Goal: Contribute content

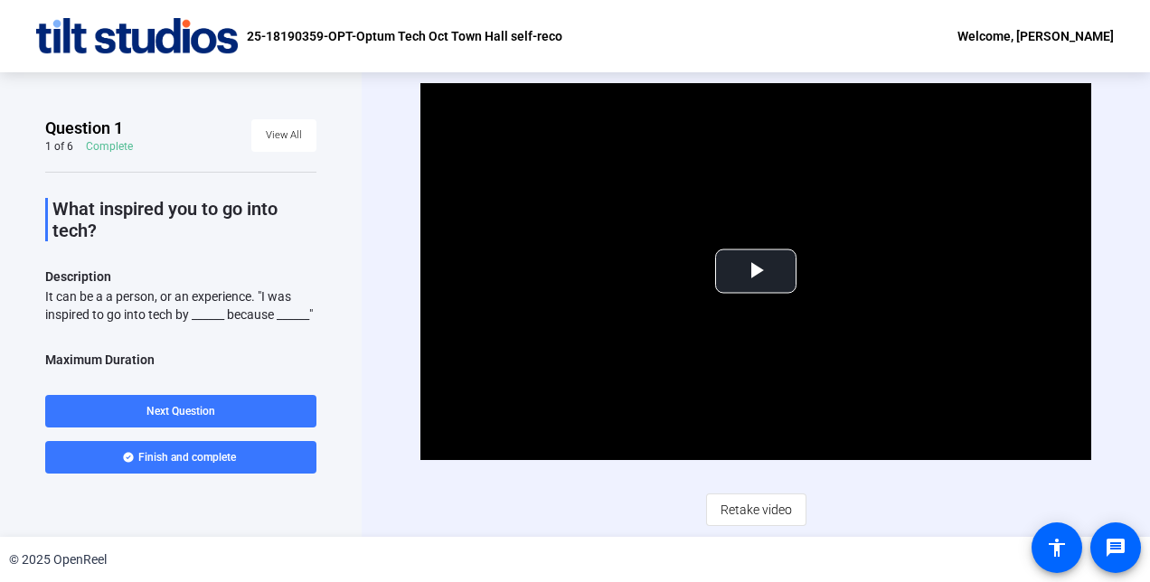
scroll to position [304, 0]
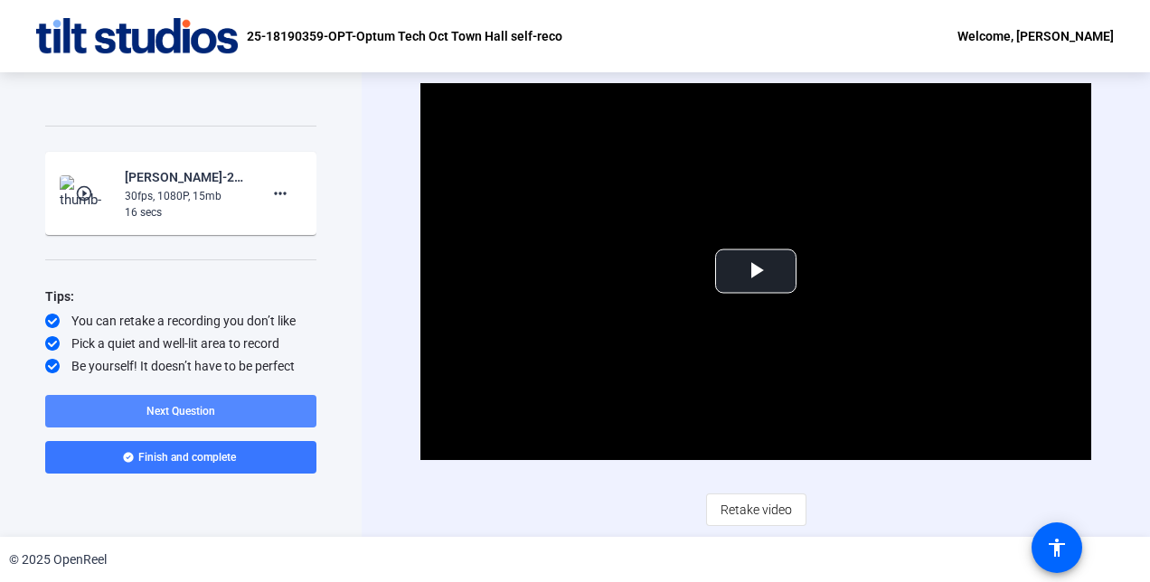
click at [186, 411] on span "Next Question" at bounding box center [181, 411] width 69 height 13
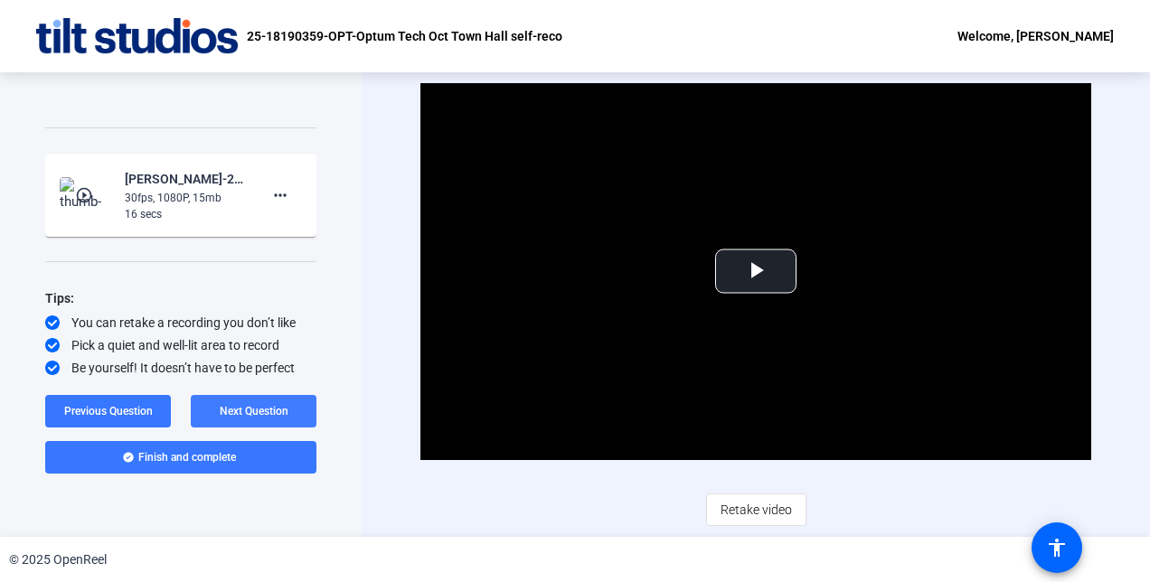
click at [243, 416] on span "Next Question" at bounding box center [254, 411] width 69 height 13
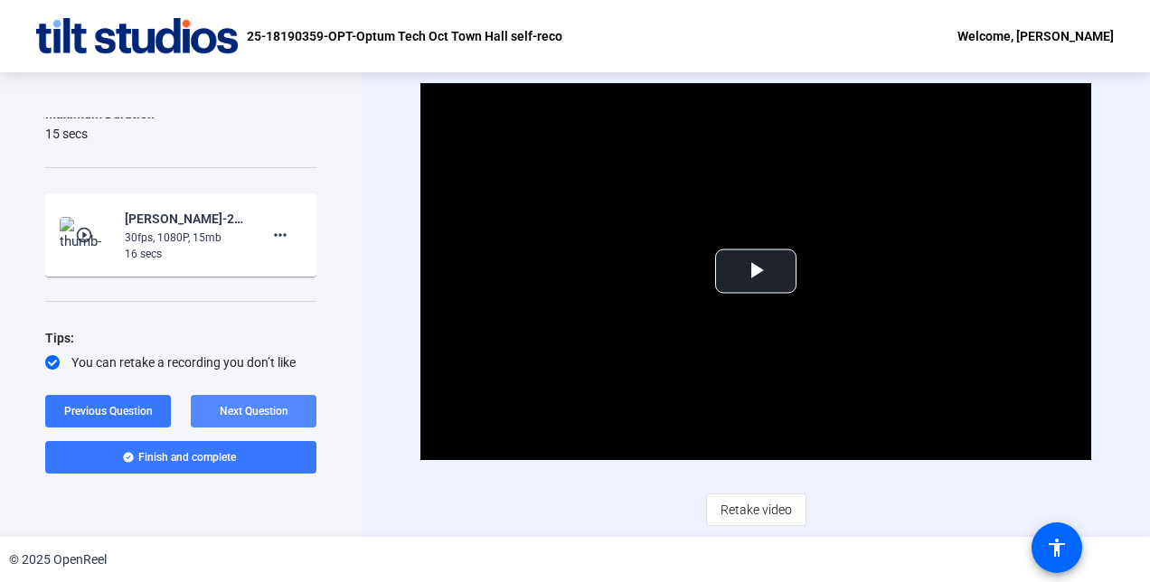
scroll to position [307, 0]
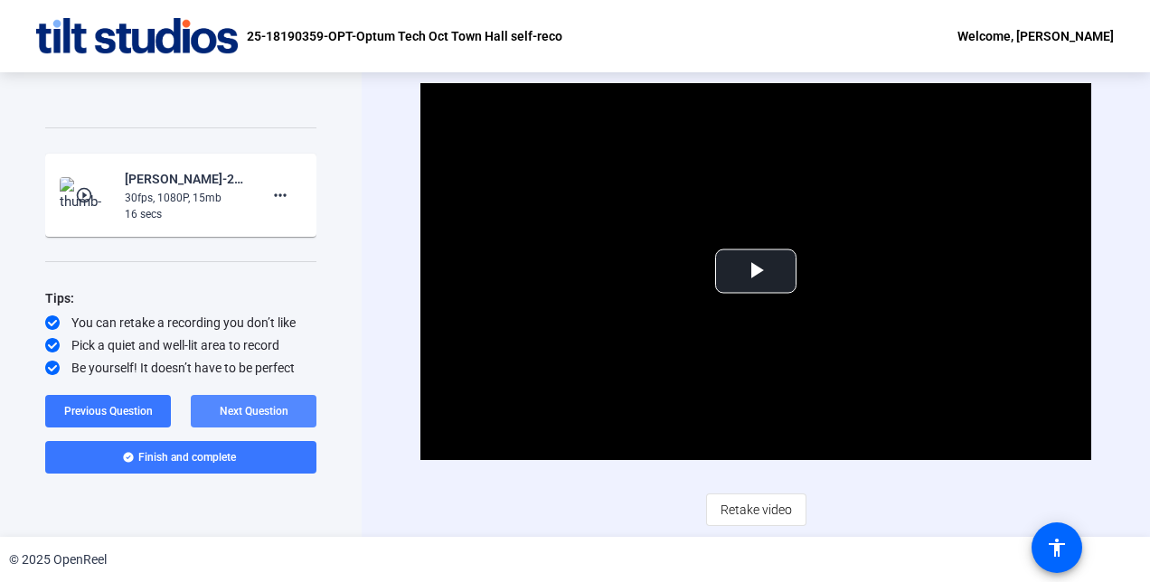
click at [243, 416] on span "Next Question" at bounding box center [254, 411] width 69 height 13
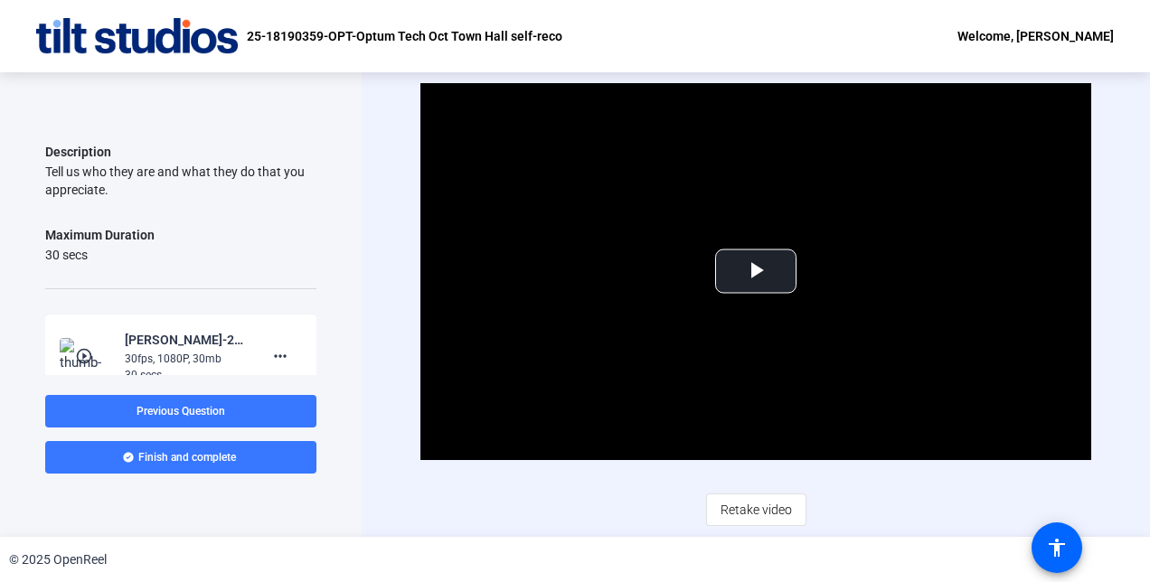
scroll to position [264, 0]
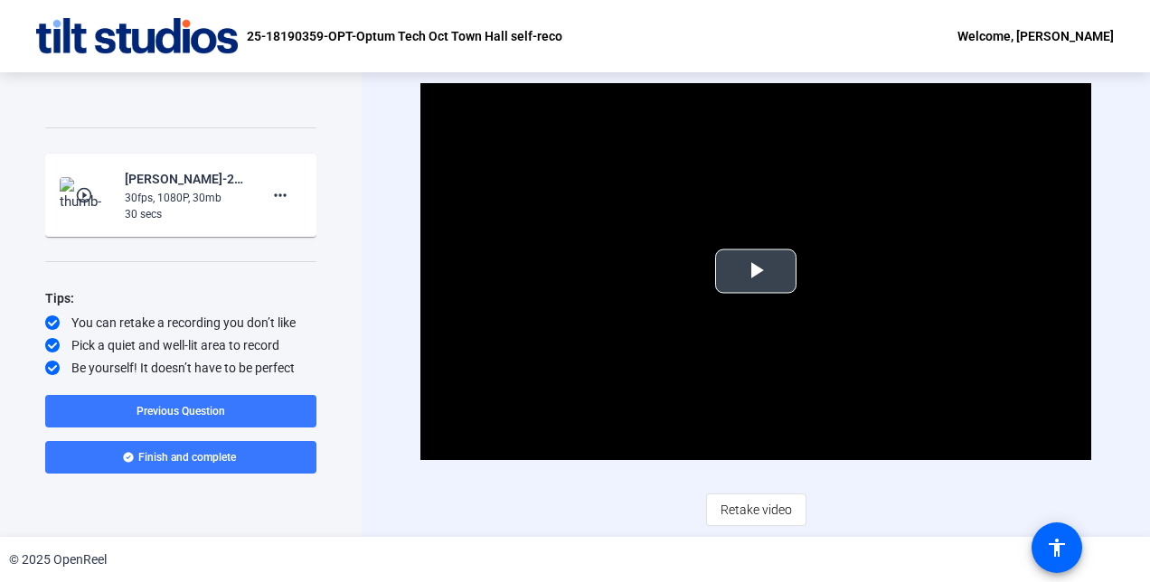
click at [756, 271] on span "Video Player" at bounding box center [756, 271] width 0 height 0
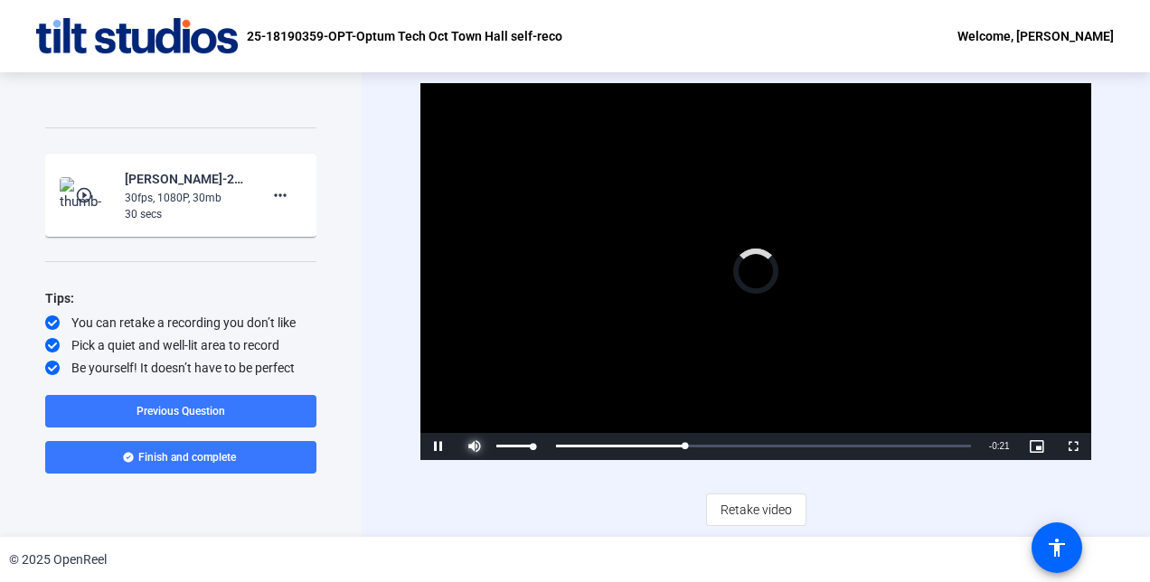
click at [475, 447] on span "Video Player" at bounding box center [475, 447] width 36 height 0
click at [441, 447] on span "Video Player" at bounding box center [439, 447] width 36 height 0
click at [474, 447] on span "Video Player" at bounding box center [475, 447] width 36 height 0
drag, startPoint x: 743, startPoint y: 510, endPoint x: 640, endPoint y: 510, distance: 103.1
click at [640, 510] on div "Video Player is loading. Play Video Replay Mute Current Time 0:30 / Duration 0:…" at bounding box center [756, 304] width 670 height 443
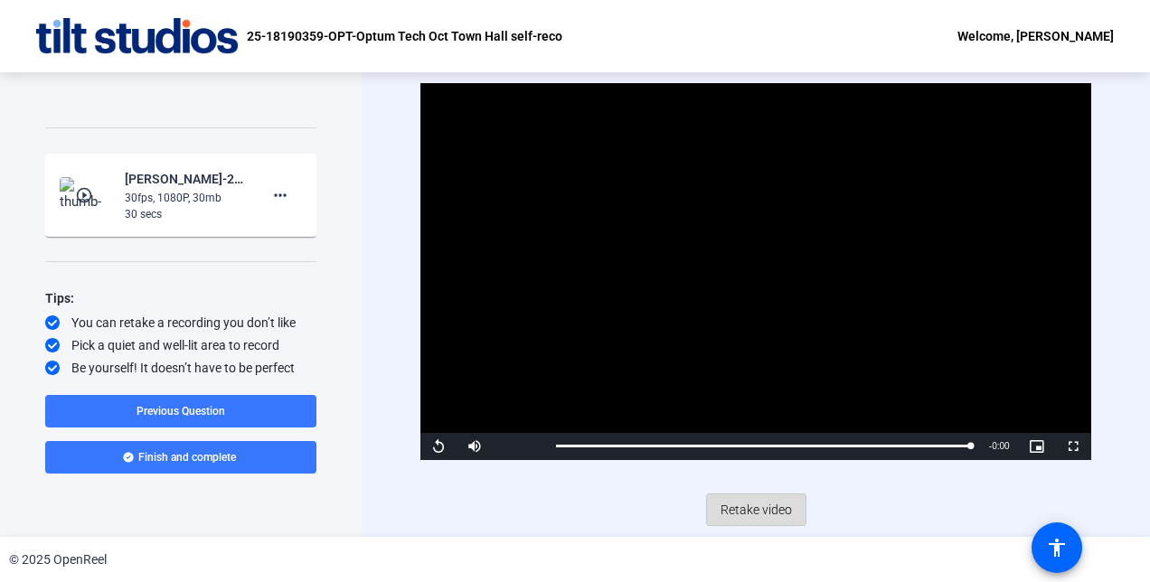
click at [779, 506] on span "Retake video" at bounding box center [756, 510] width 71 height 34
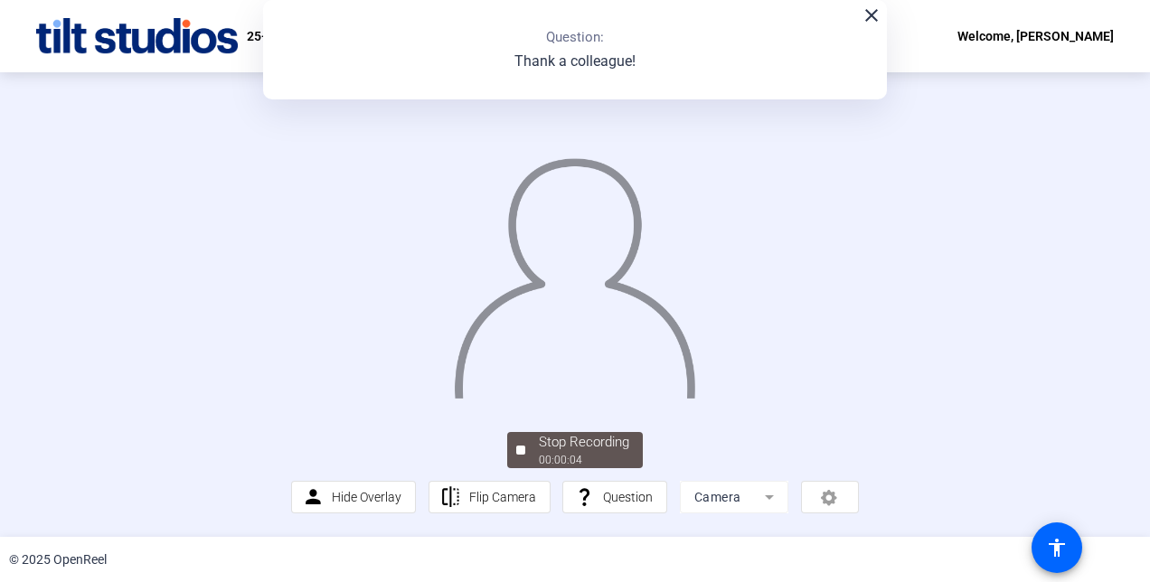
scroll to position [34, 0]
click at [868, 24] on mat-icon "close" at bounding box center [872, 16] width 22 height 22
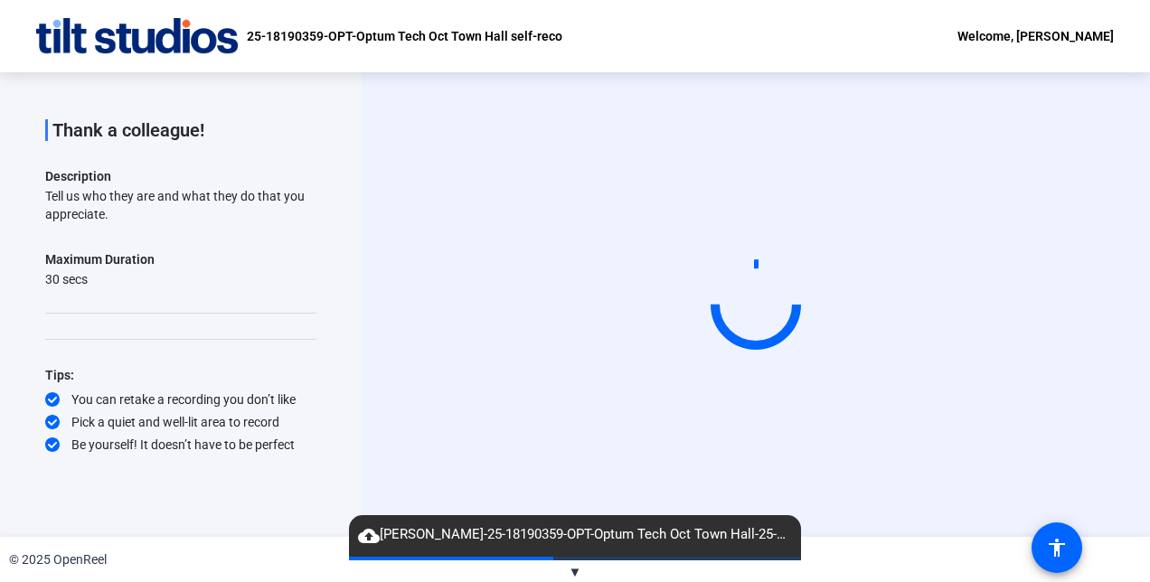
scroll to position [0, 0]
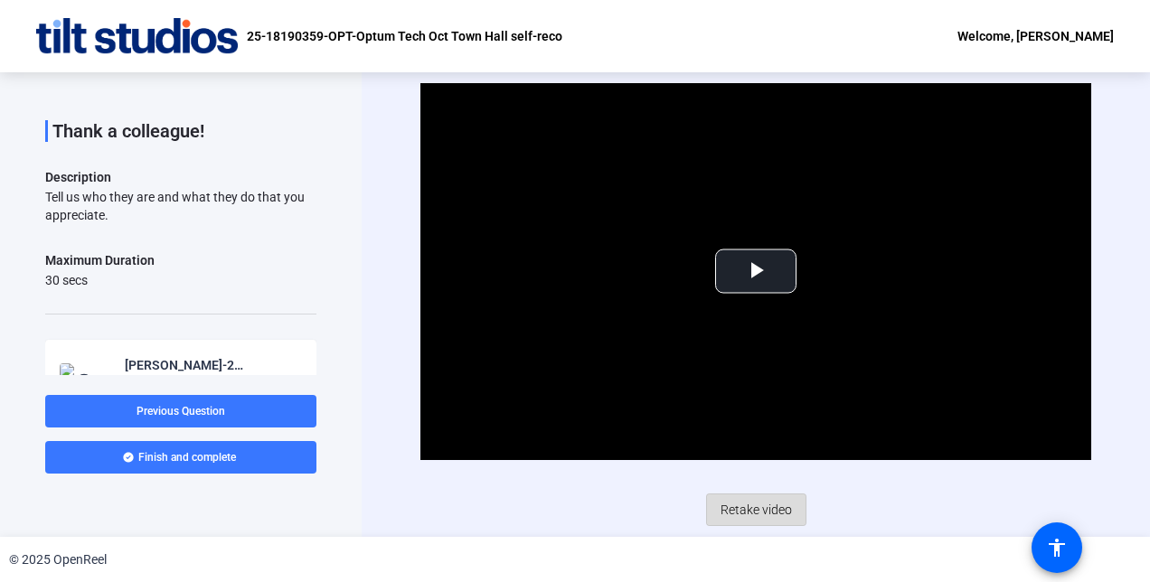
click at [752, 506] on span "Retake video" at bounding box center [756, 510] width 71 height 34
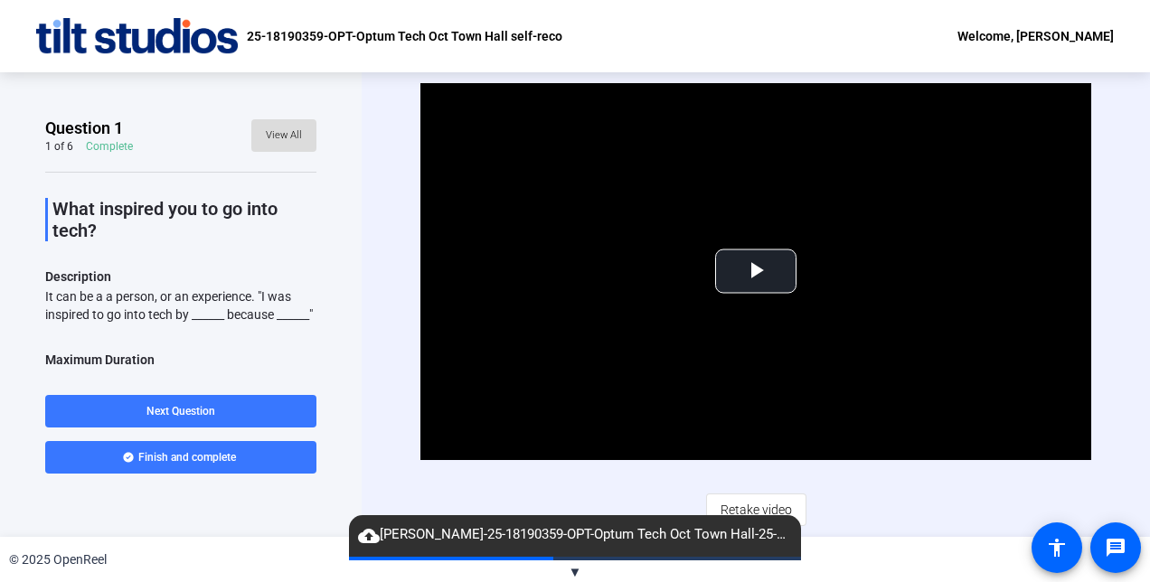
click at [288, 136] on span "View All" at bounding box center [284, 135] width 36 height 27
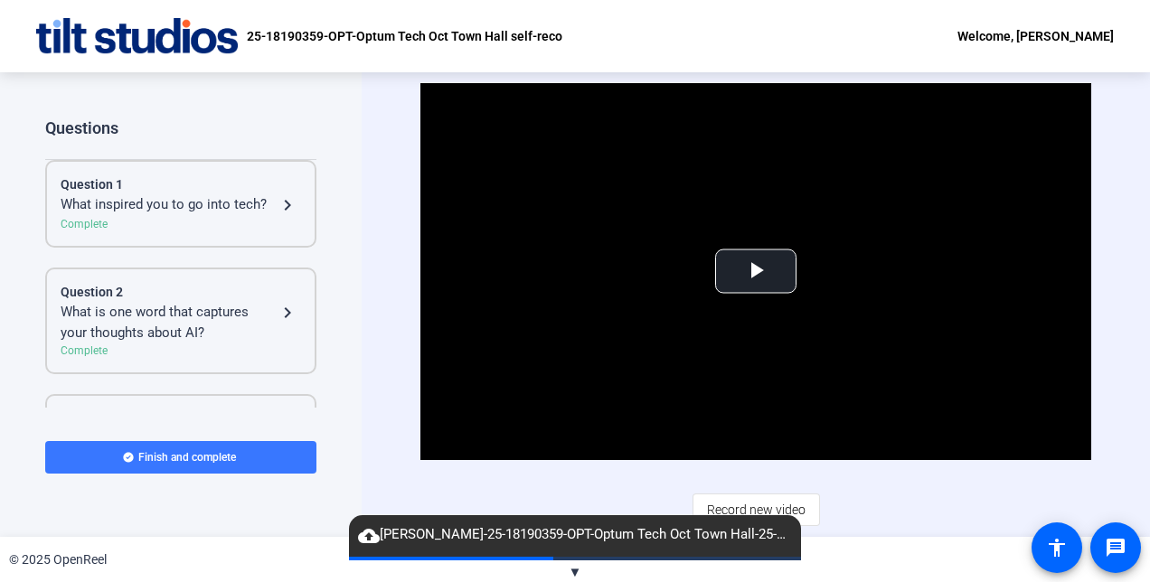
scroll to position [454, 0]
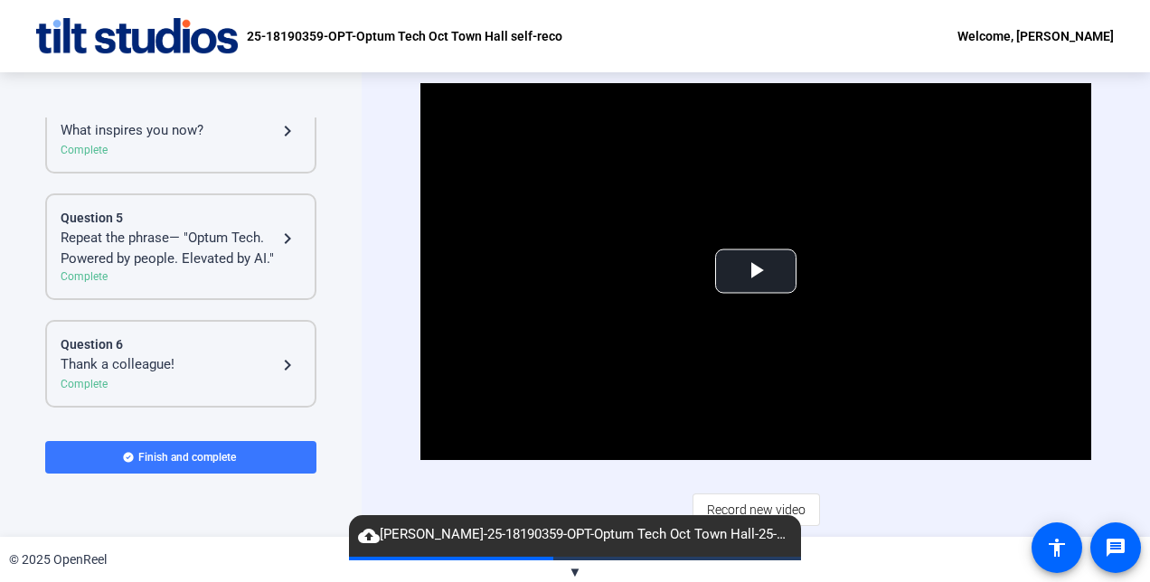
click at [177, 358] on div "Thank a colleague!" at bounding box center [169, 366] width 216 height 22
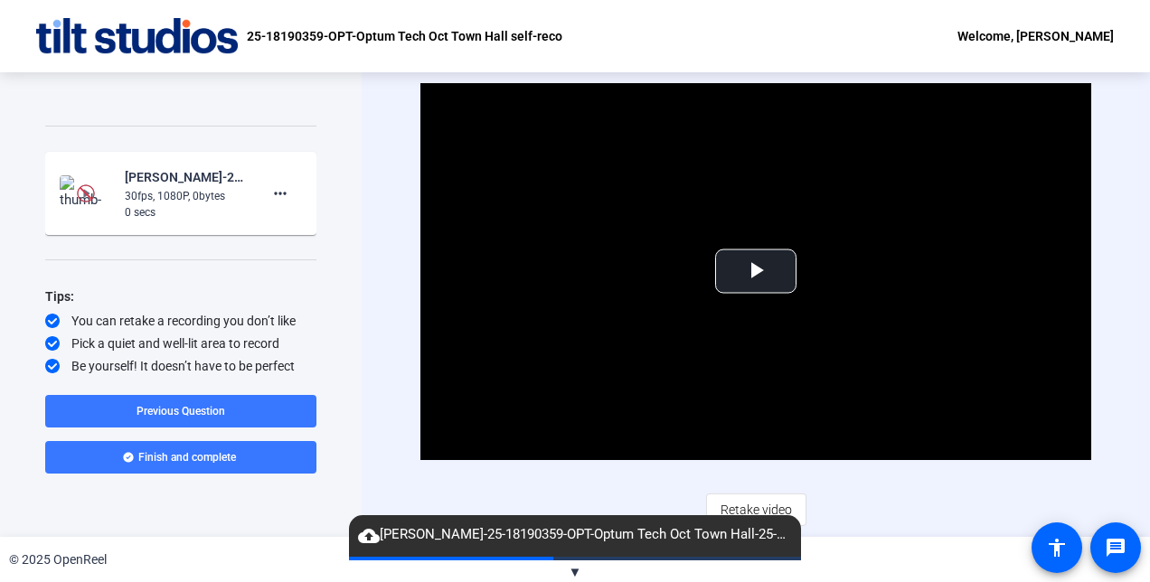
scroll to position [264, 0]
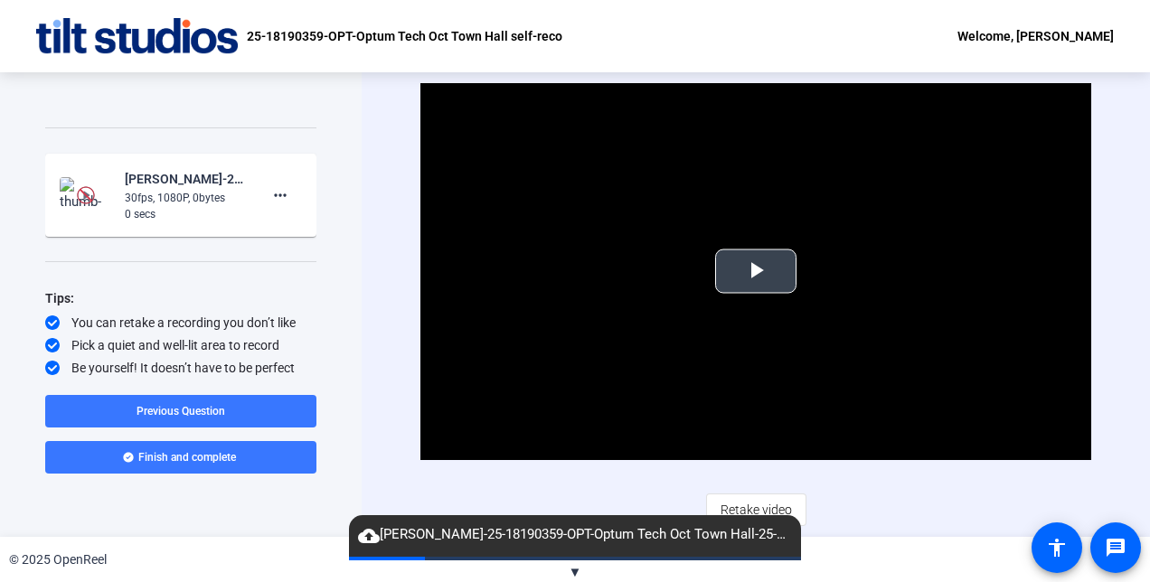
click at [756, 271] on span "Video Player" at bounding box center [756, 271] width 0 height 0
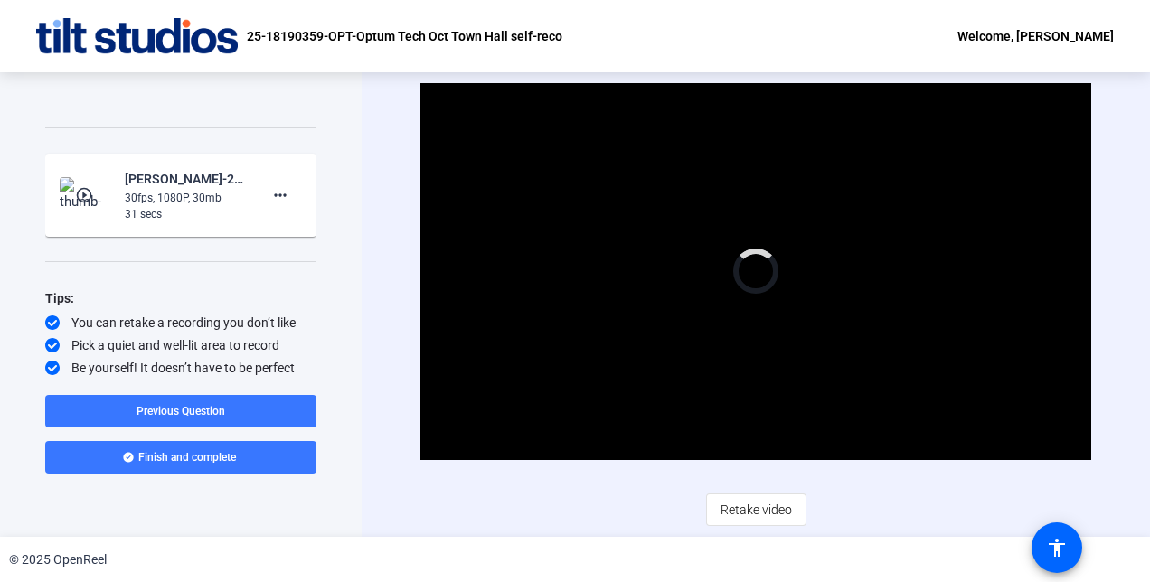
click at [183, 197] on div "30fps, 1080P, 30mb" at bounding box center [185, 198] width 121 height 16
click at [89, 202] on mat-icon "play_circle_outline" at bounding box center [86, 195] width 22 height 18
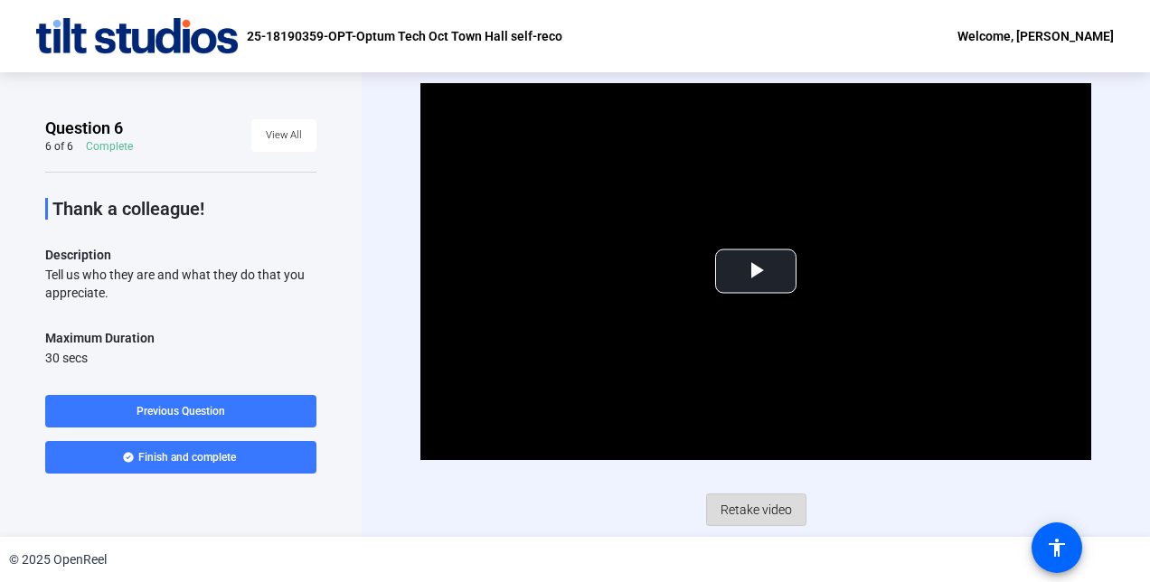
click at [760, 510] on span "Retake video" at bounding box center [756, 510] width 71 height 34
click at [756, 271] on span "Video Player" at bounding box center [756, 271] width 0 height 0
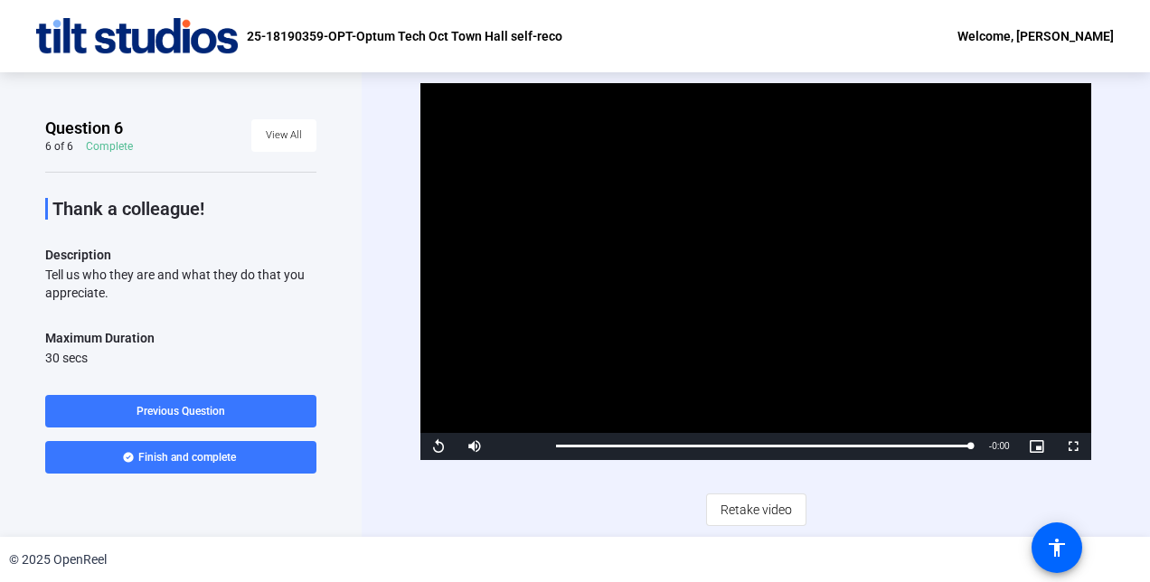
drag, startPoint x: 437, startPoint y: 446, endPoint x: 752, endPoint y: 336, distance: 334.1
click at [752, 336] on video "Video Player" at bounding box center [756, 271] width 670 height 377
click at [222, 410] on span "Previous Question" at bounding box center [181, 411] width 89 height 13
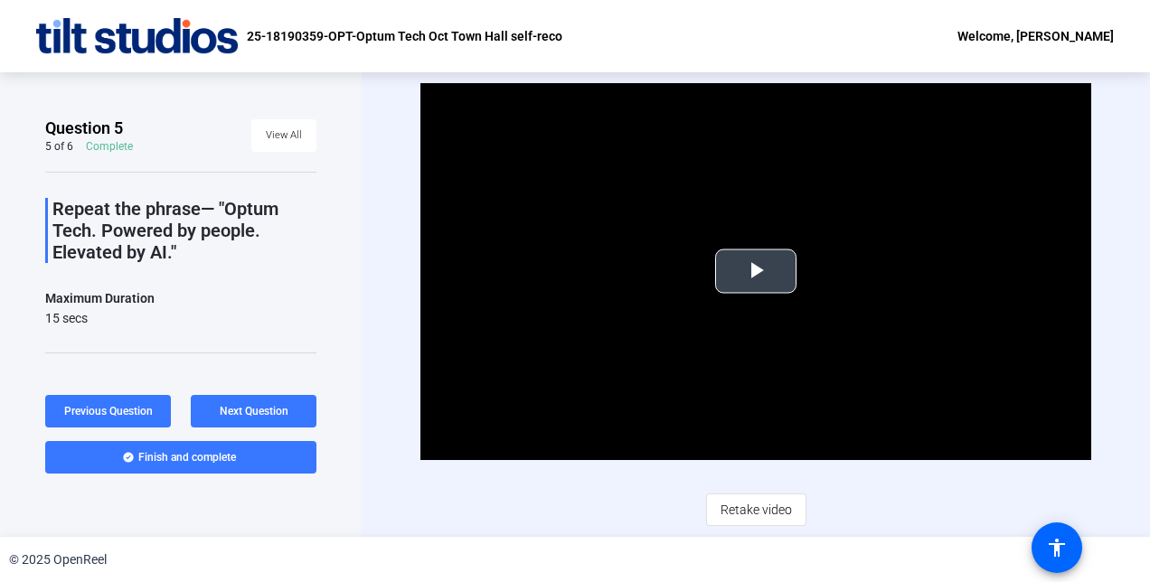
click at [756, 271] on span "Video Player" at bounding box center [756, 271] width 0 height 0
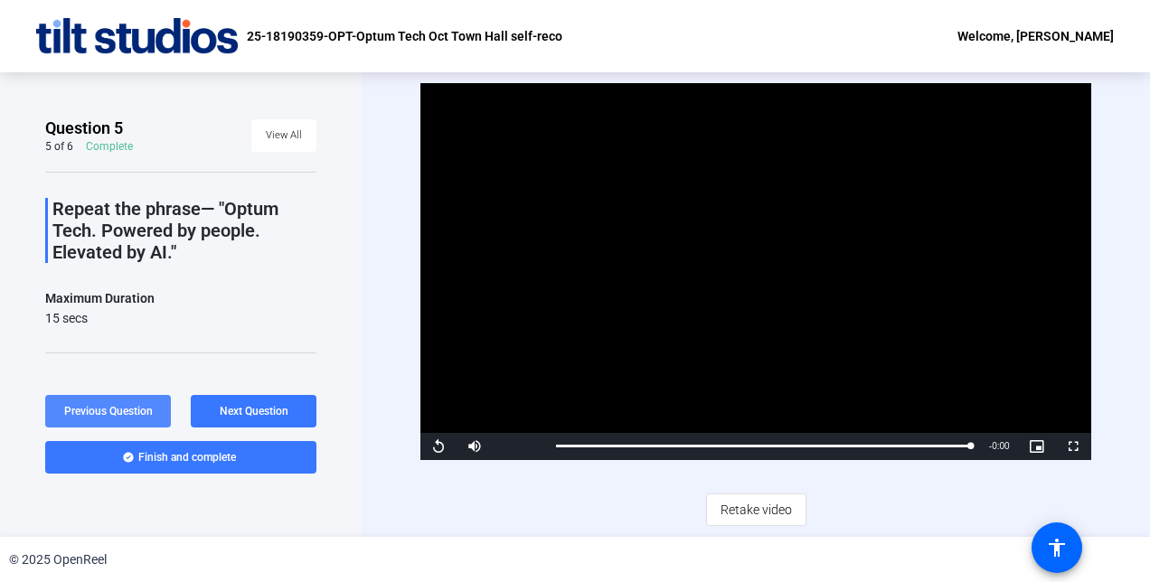
click at [94, 409] on span "Previous Question" at bounding box center [108, 411] width 89 height 13
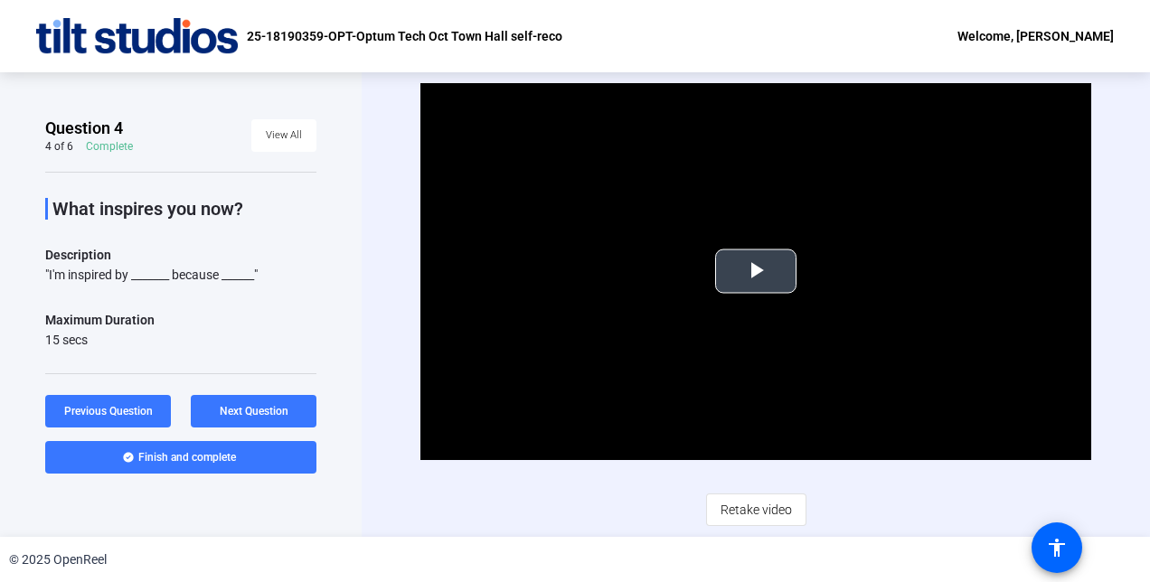
click at [756, 271] on span "Video Player" at bounding box center [756, 271] width 0 height 0
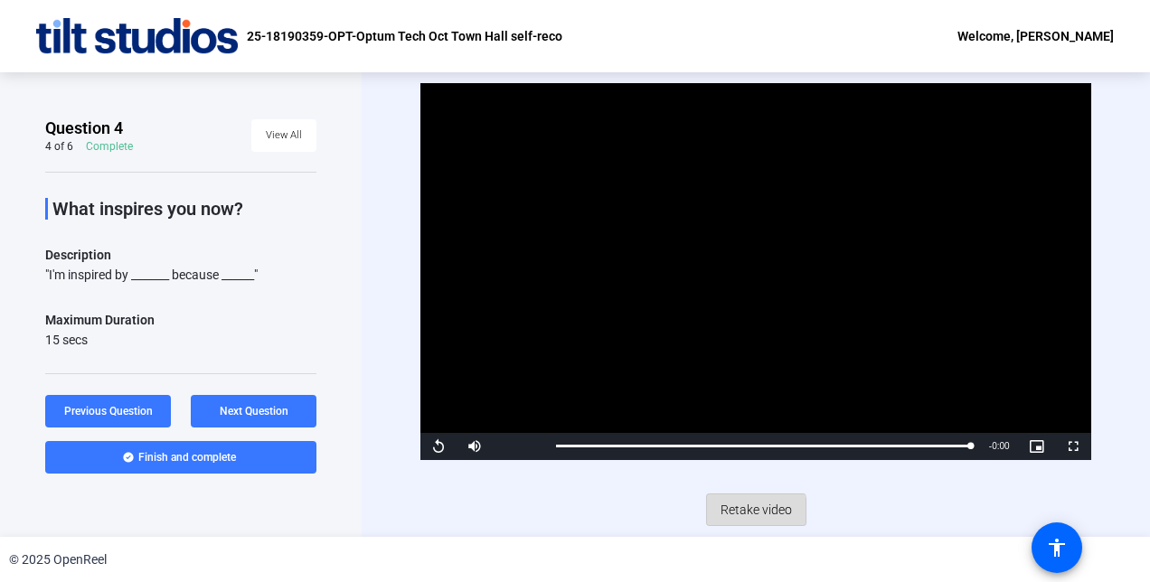
click at [752, 513] on span "Retake video" at bounding box center [756, 510] width 71 height 34
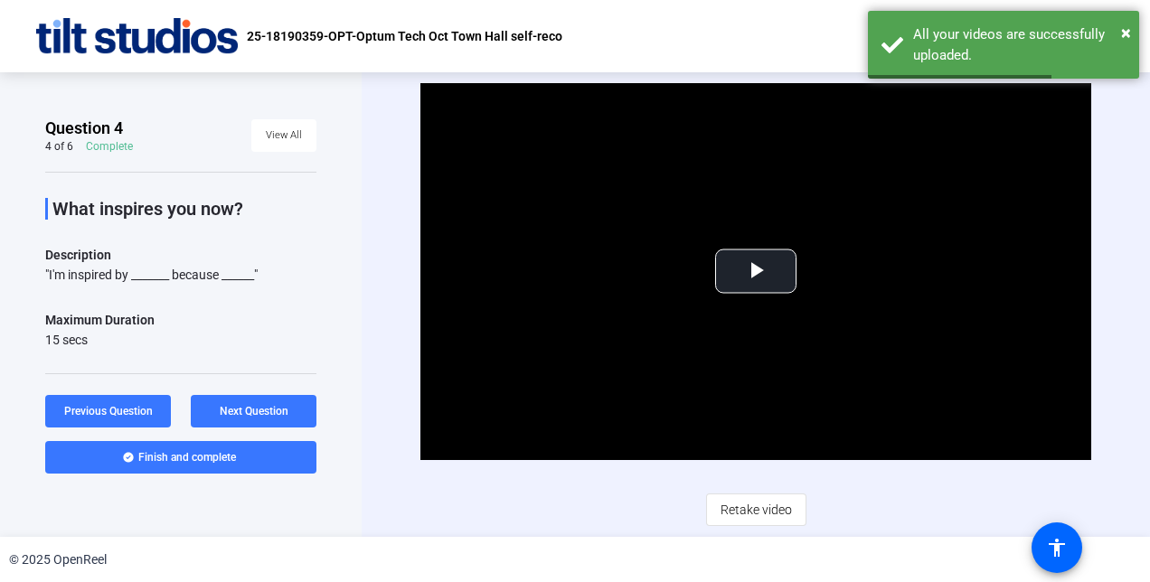
scroll to position [246, 0]
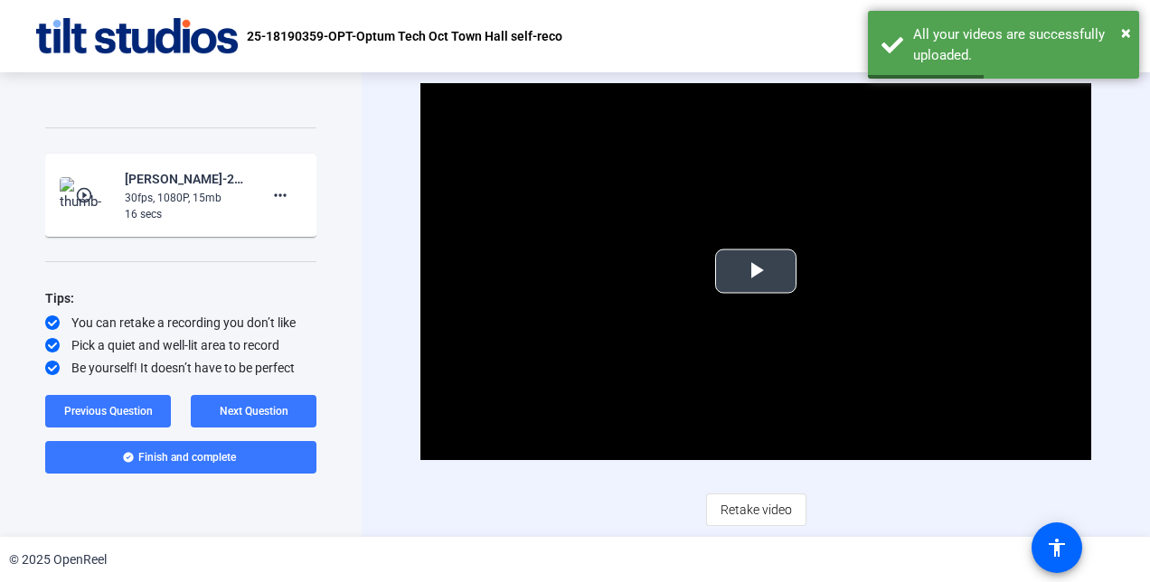
click at [756, 271] on span "Video Player" at bounding box center [756, 271] width 0 height 0
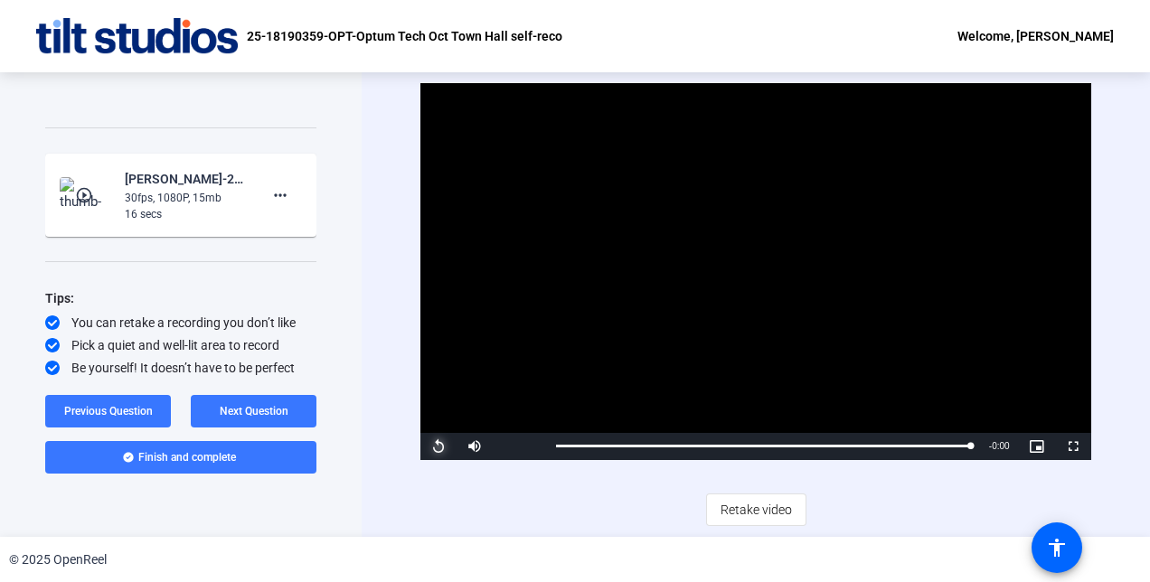
click at [433, 447] on span "Video Player" at bounding box center [439, 447] width 36 height 0
click at [752, 515] on span "Retake video" at bounding box center [756, 510] width 71 height 34
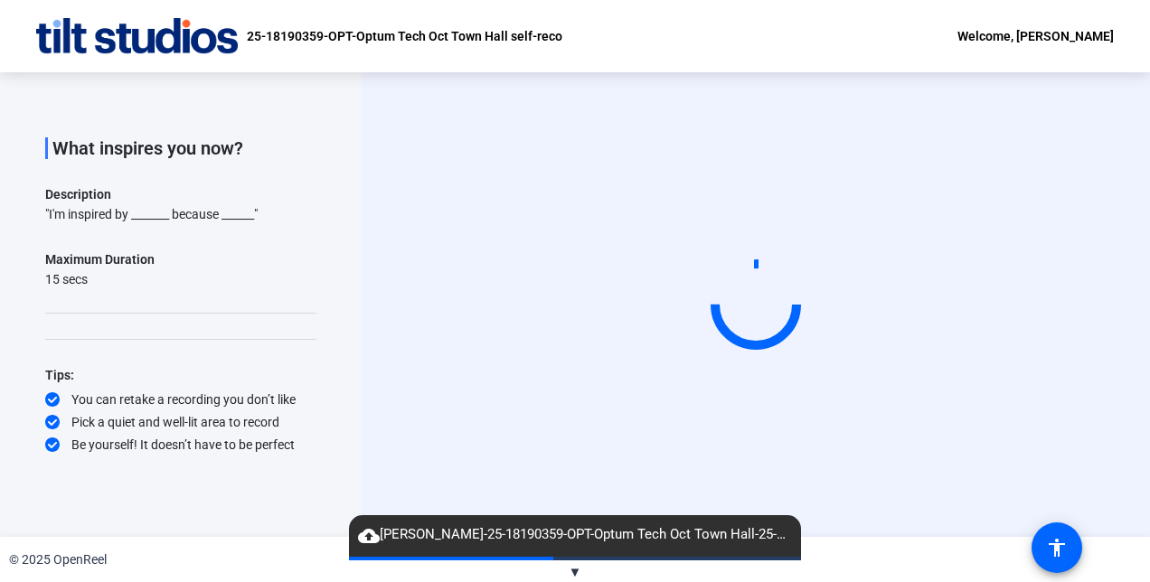
scroll to position [60, 0]
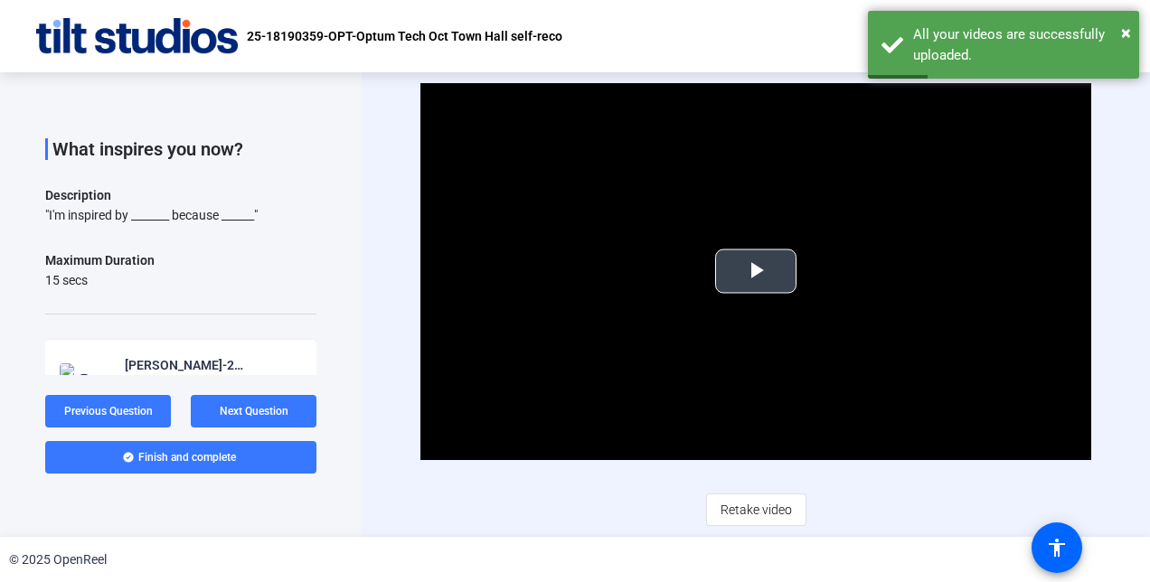
click at [756, 271] on span "Video Player" at bounding box center [756, 271] width 0 height 0
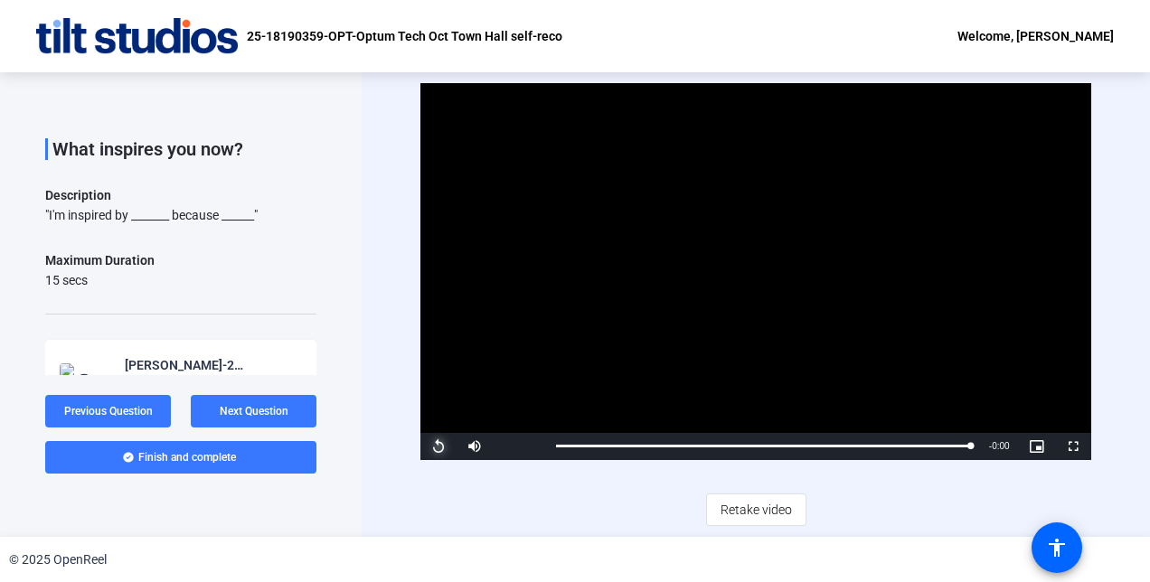
click at [440, 447] on span "Video Player" at bounding box center [439, 447] width 36 height 0
click at [759, 512] on span "Retake video" at bounding box center [756, 510] width 71 height 34
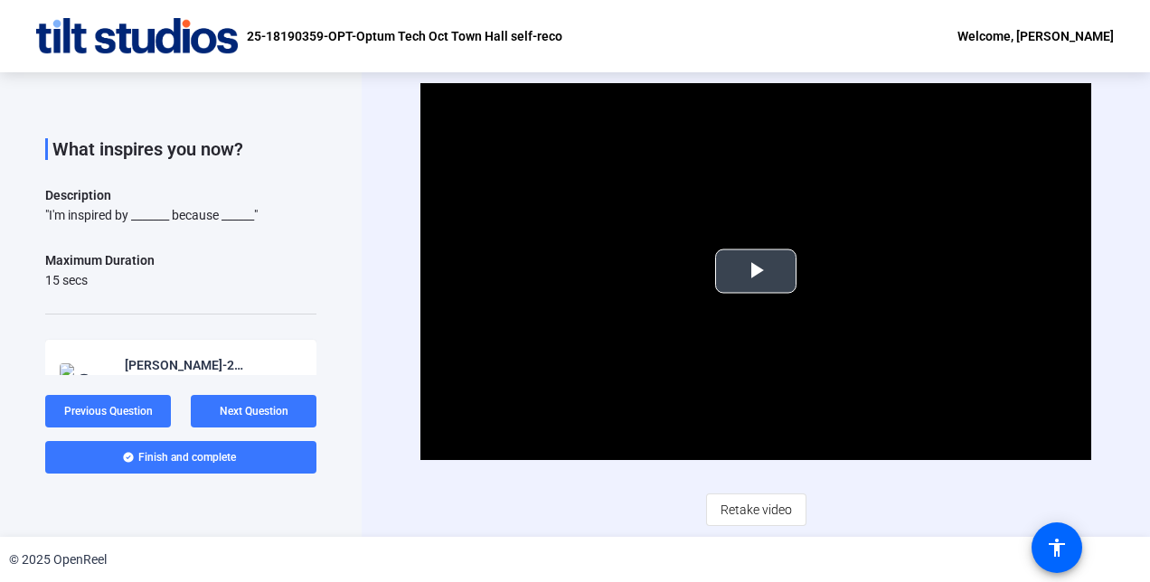
click at [756, 271] on span "Video Player" at bounding box center [756, 271] width 0 height 0
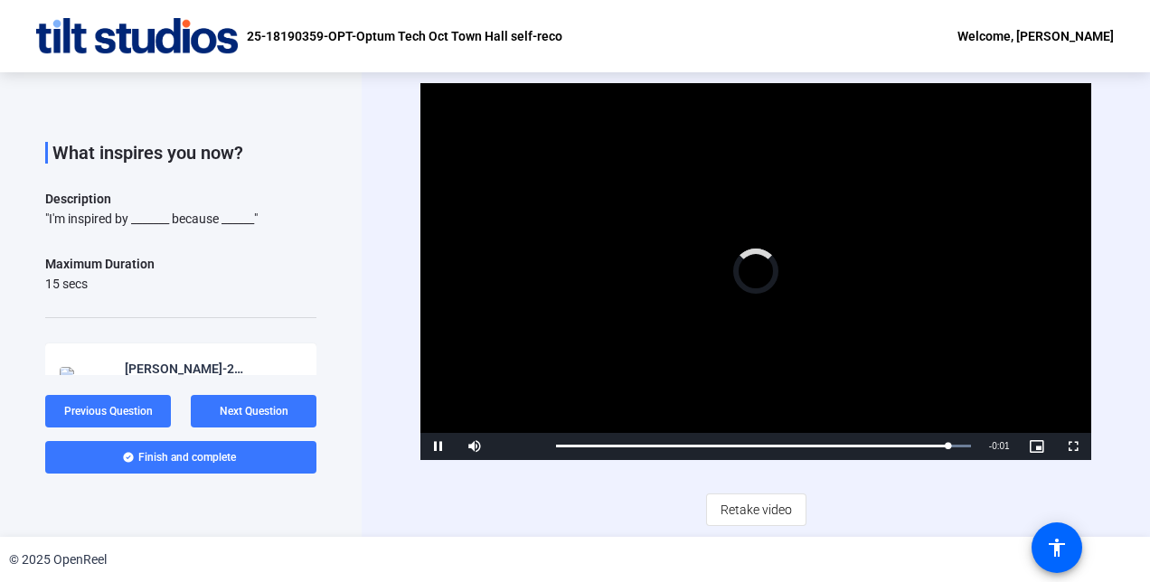
scroll to position [55, 0]
click at [442, 447] on span "Video Player" at bounding box center [439, 447] width 36 height 0
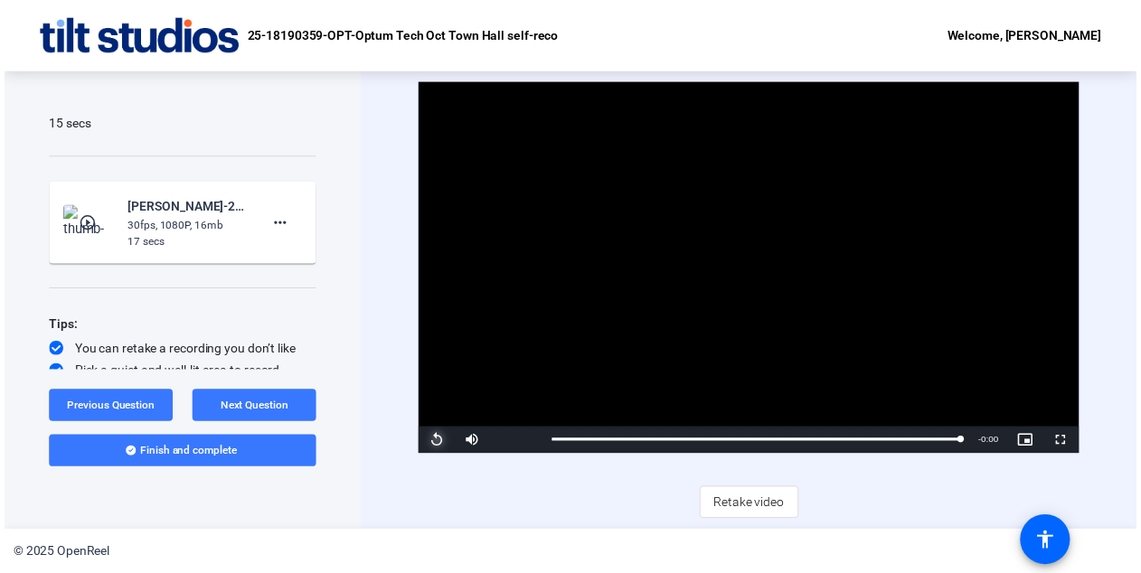
scroll to position [246, 0]
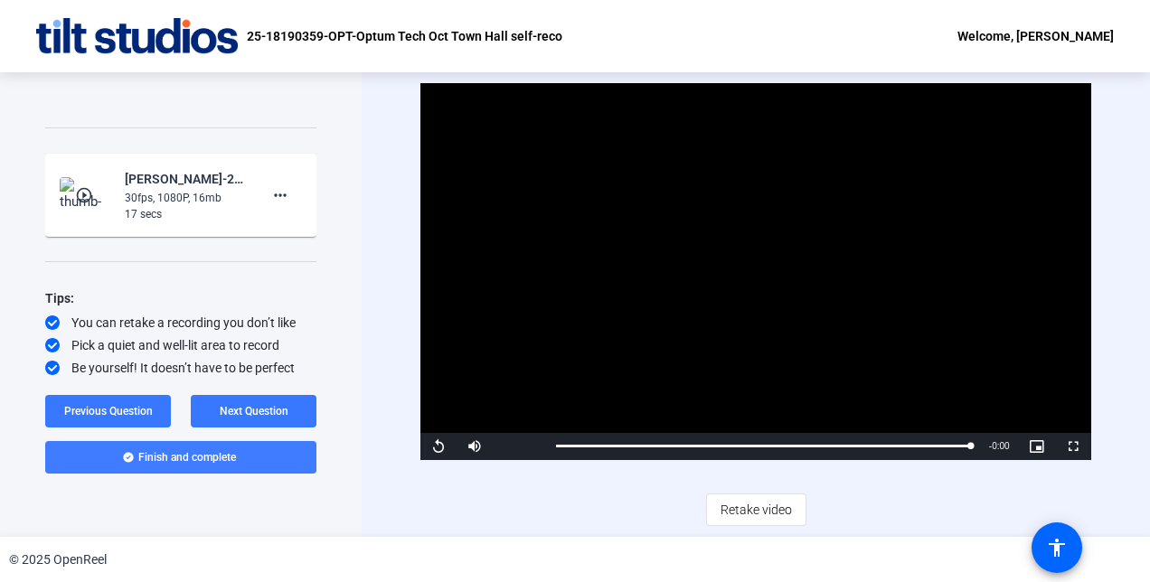
click at [181, 461] on span "Finish and complete" at bounding box center [187, 457] width 98 height 14
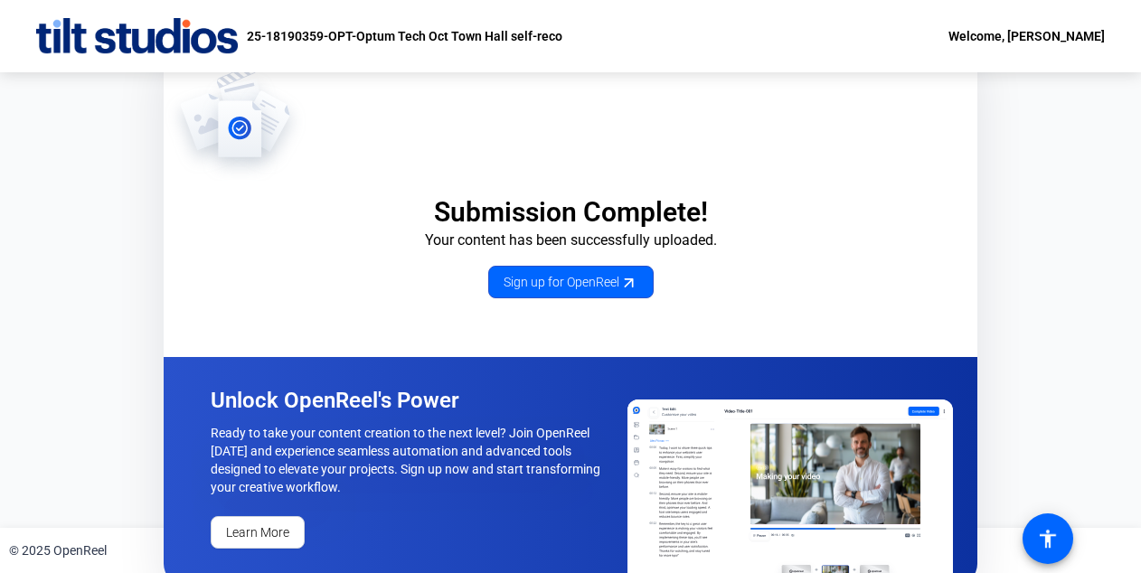
scroll to position [0, 8]
click at [1042, 34] on div "Welcome, [PERSON_NAME]" at bounding box center [1027, 36] width 156 height 22
click at [766, 232] on div at bounding box center [570, 286] width 1141 height 573
